Goal: Transaction & Acquisition: Purchase product/service

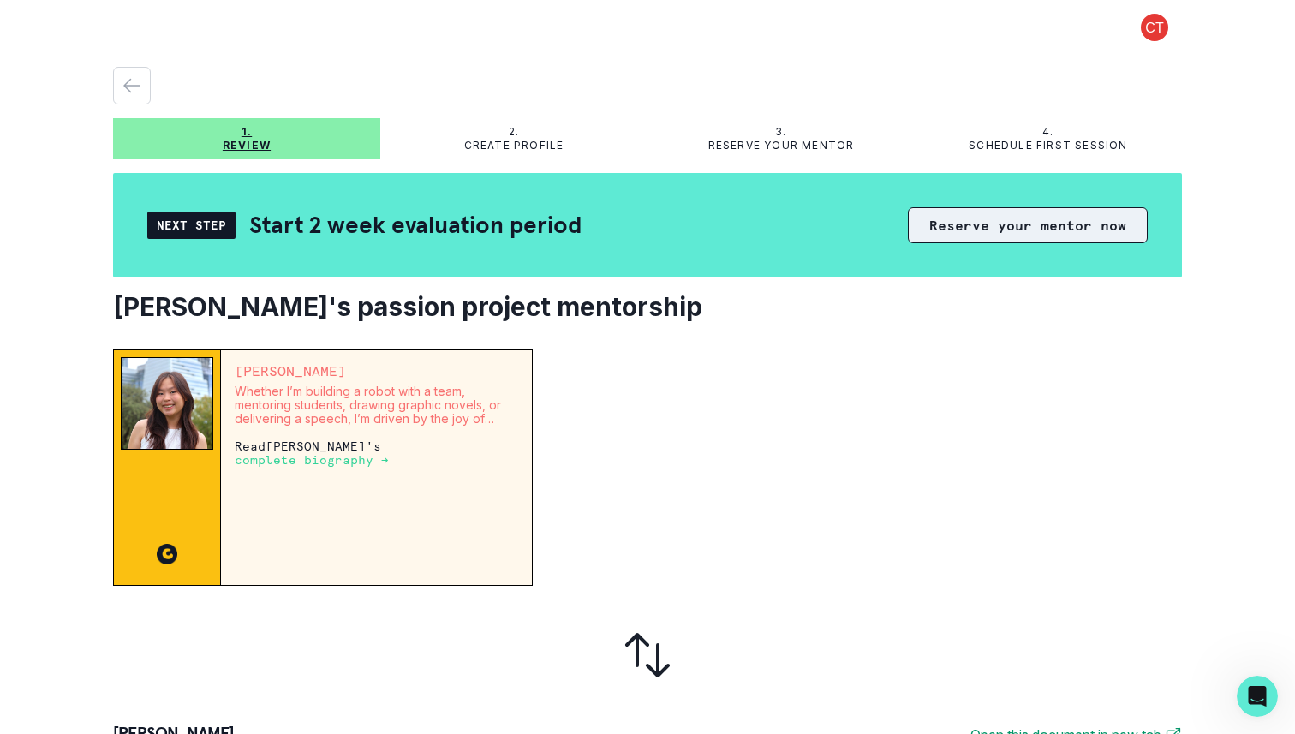
click at [968, 230] on button "Reserve your mentor now" at bounding box center [1028, 225] width 240 height 36
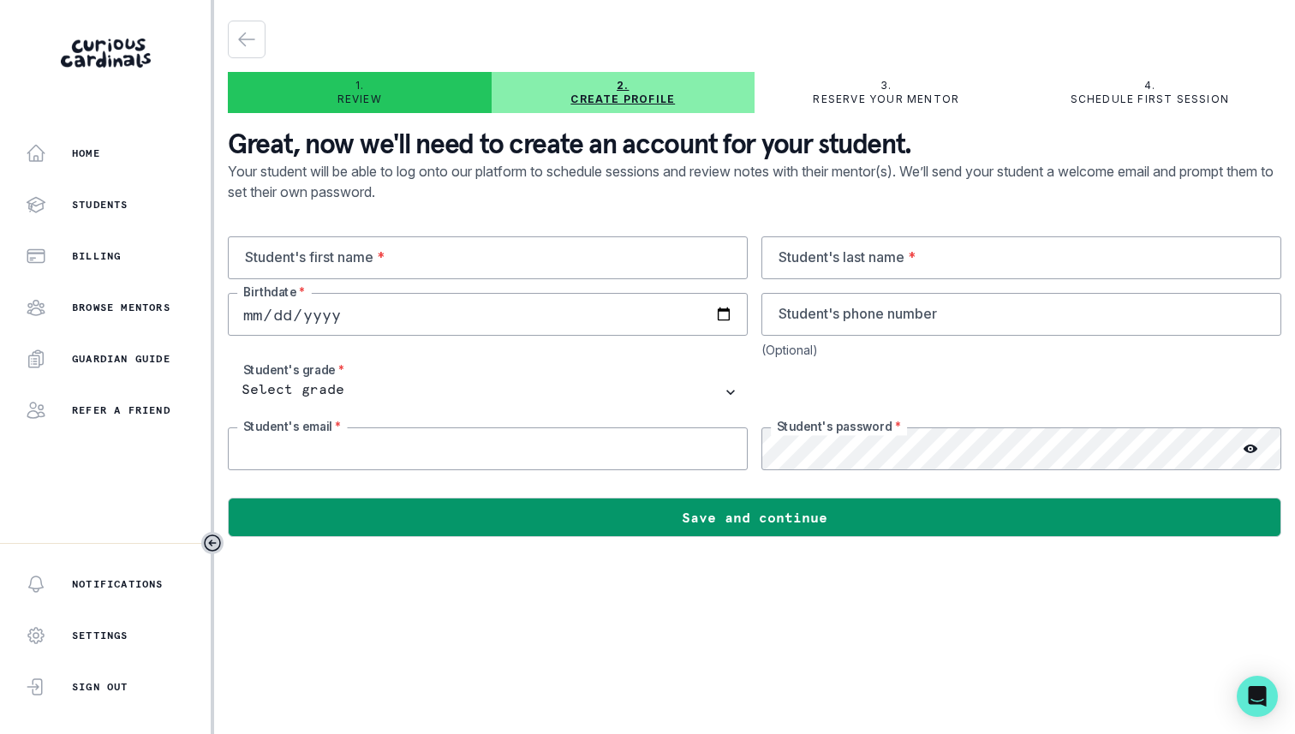
type input "[EMAIL_ADDRESS][DOMAIN_NAME]"
click at [880, 98] on p "Reserve your mentor" at bounding box center [886, 100] width 146 height 14
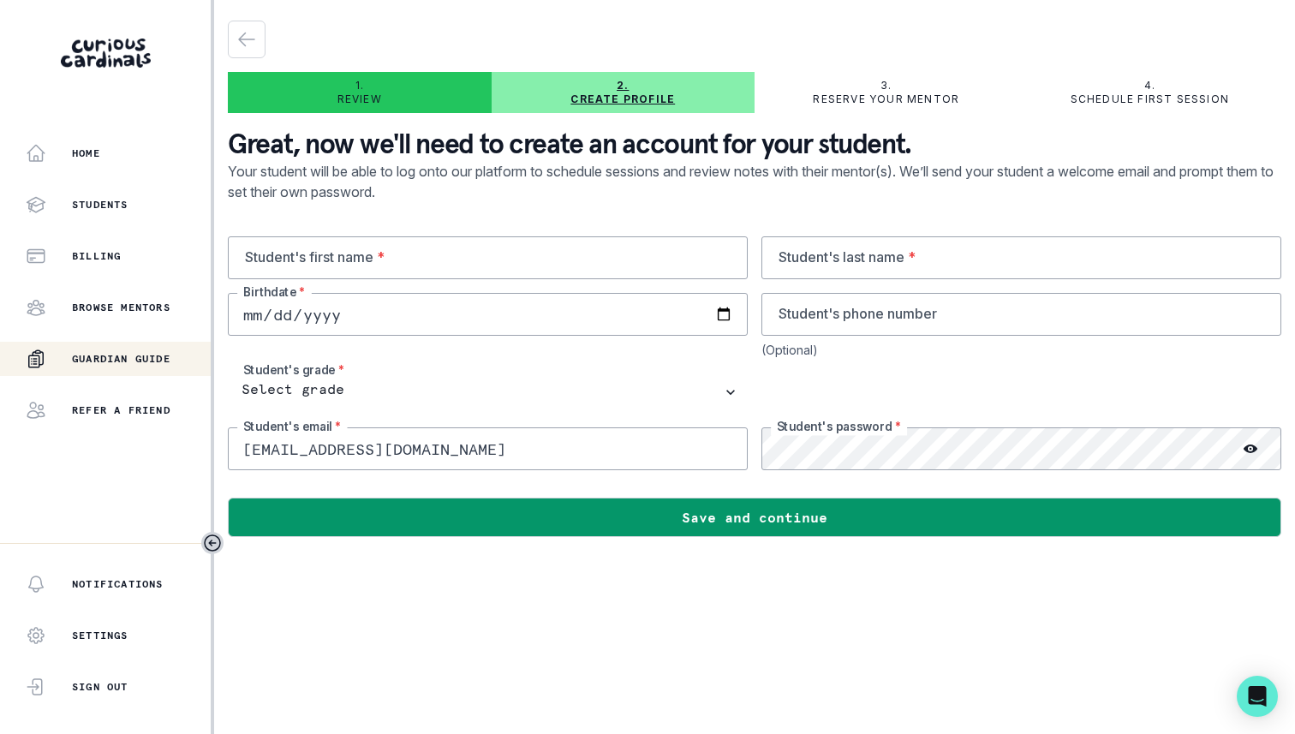
click at [134, 357] on p "Guardian Guide" at bounding box center [121, 359] width 99 height 14
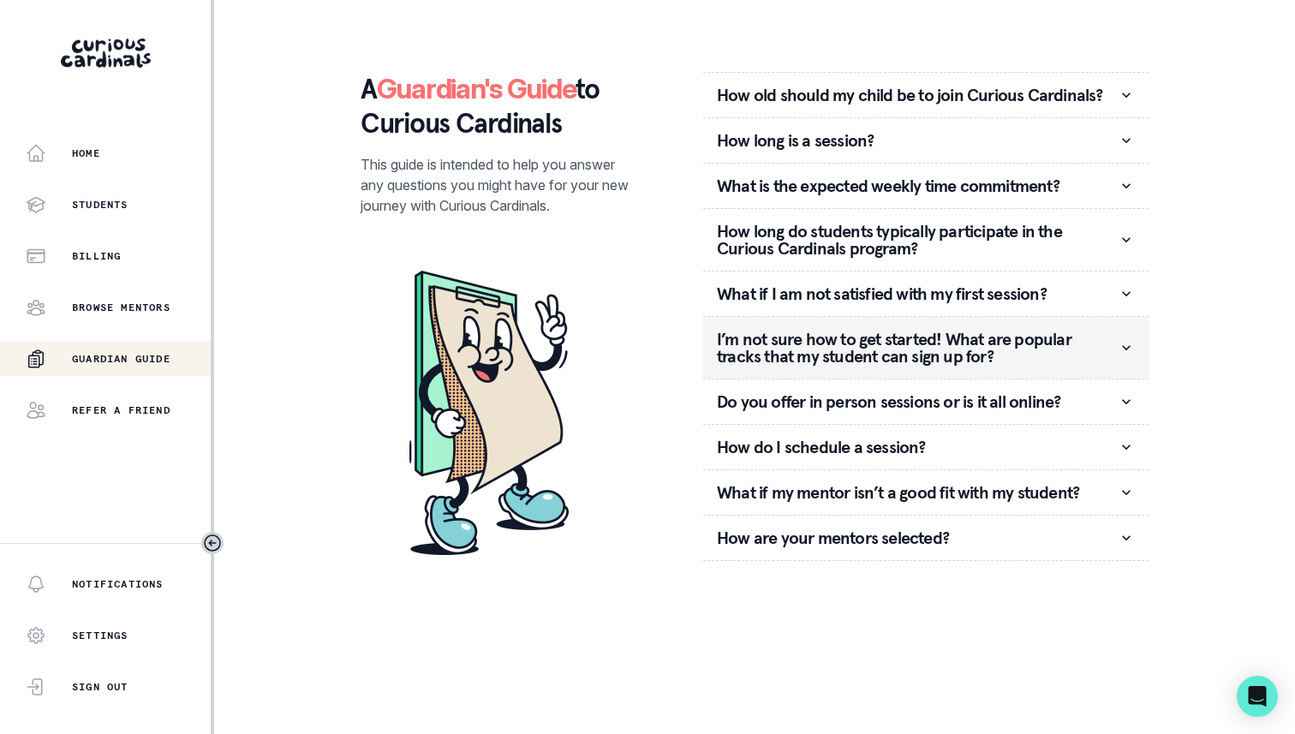
click at [840, 344] on p "I’m not sure how to get started! What are popular tracks that my student can si…" at bounding box center [917, 348] width 401 height 34
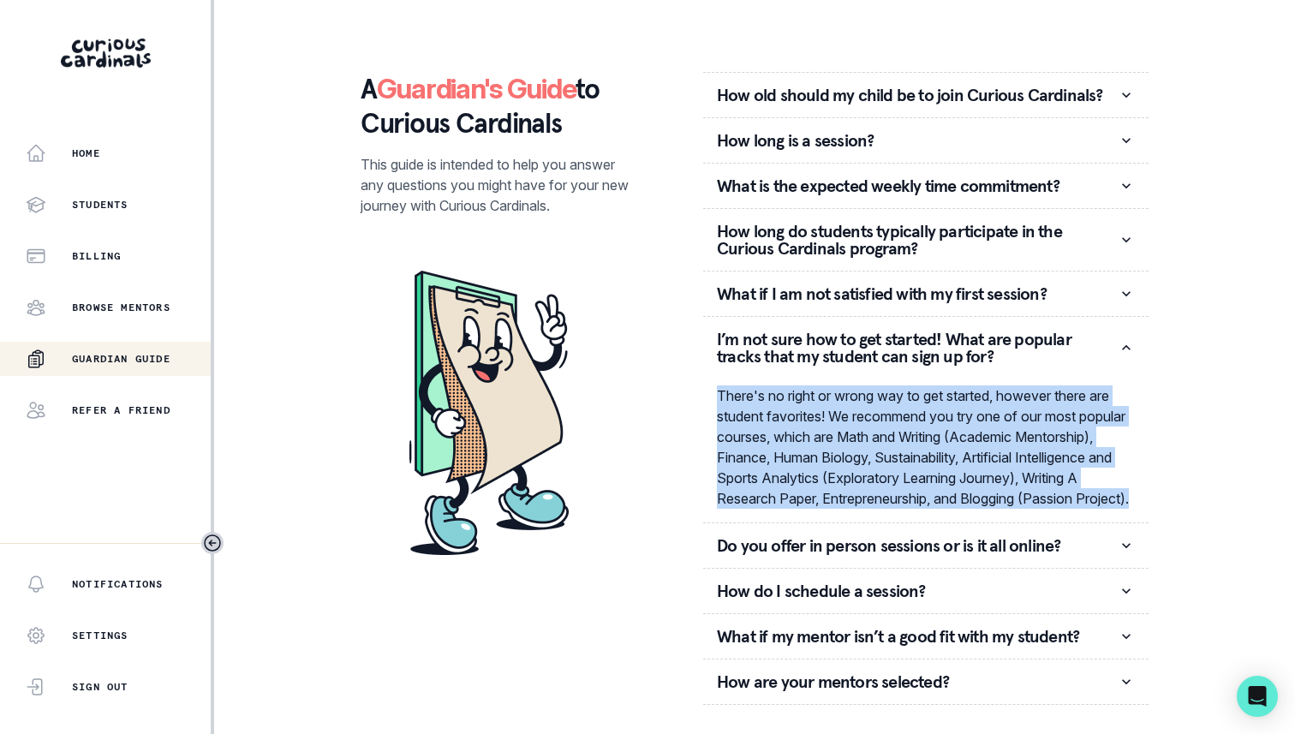
drag, startPoint x: 720, startPoint y: 388, endPoint x: 840, endPoint y: 516, distance: 175.1
click at [840, 509] on p "There's no right or wrong way to get started, however there are student favorit…" at bounding box center [926, 446] width 418 height 123
copy p "There's no right or wrong way to get started, however there are student favorit…"
drag, startPoint x: 959, startPoint y: 354, endPoint x: 940, endPoint y: 338, distance: 25.0
click at [940, 338] on p "I’m not sure how to get started! What are popular tracks that my student can si…" at bounding box center [917, 348] width 401 height 34
